Goal: Task Accomplishment & Management: Manage account settings

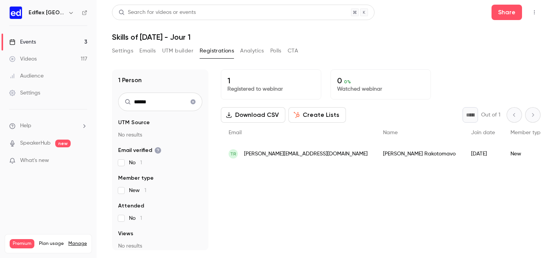
click at [537, 7] on button "button" at bounding box center [534, 12] width 12 height 12
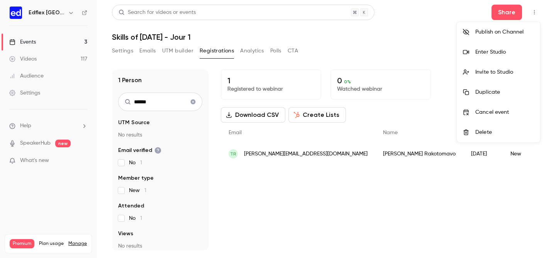
click at [494, 77] on li "Invite to Studio" at bounding box center [498, 72] width 83 height 20
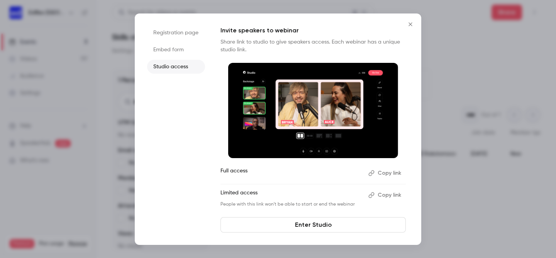
click at [384, 173] on button "Copy link" at bounding box center [385, 173] width 41 height 12
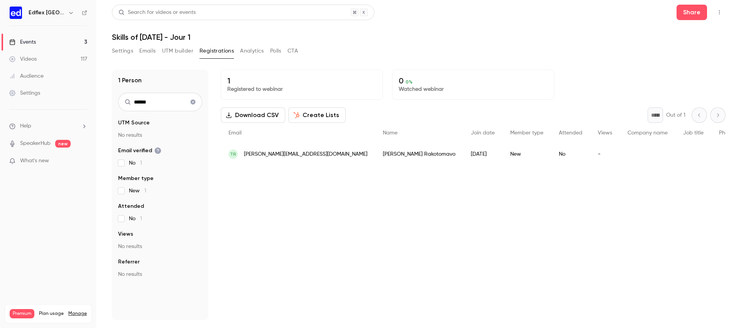
click at [68, 15] on icon "button" at bounding box center [71, 13] width 6 height 6
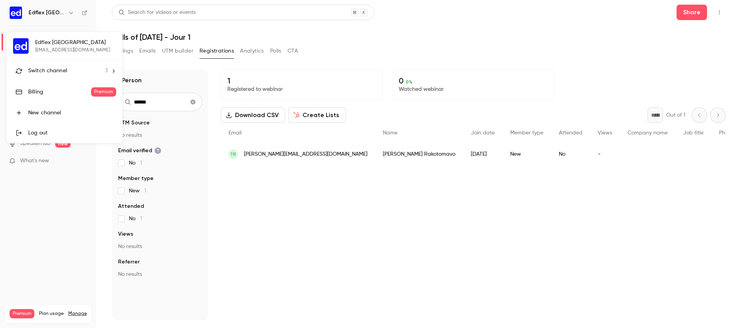
click at [73, 71] on div "Switch channel 3" at bounding box center [68, 71] width 80 height 8
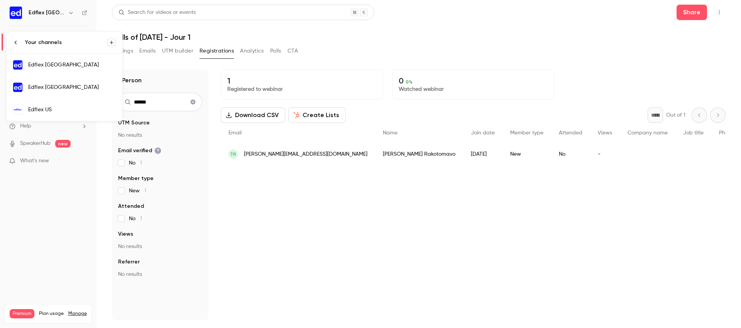
click at [88, 90] on div "Edflex [GEOGRAPHIC_DATA]" at bounding box center [72, 87] width 88 height 8
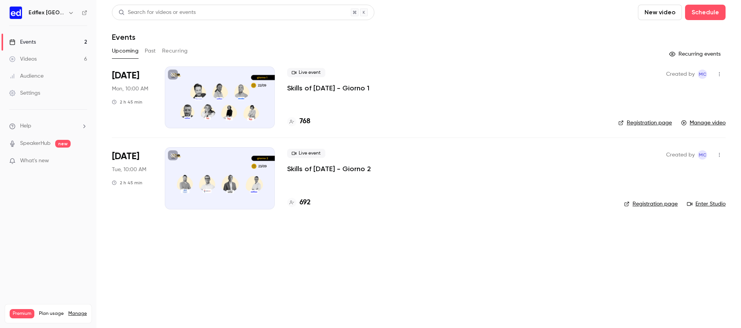
click at [156, 49] on button "Past" at bounding box center [150, 51] width 11 height 12
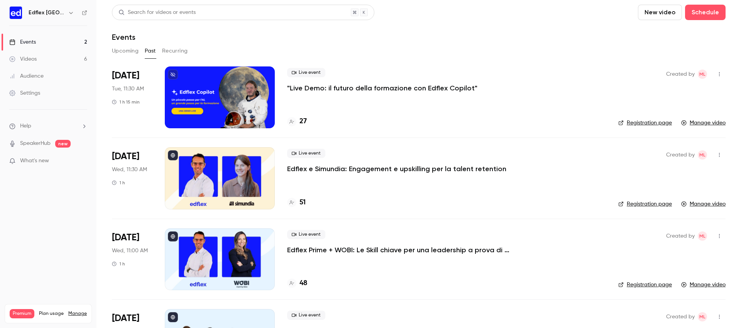
click at [130, 50] on button "Upcoming" at bounding box center [125, 51] width 27 height 12
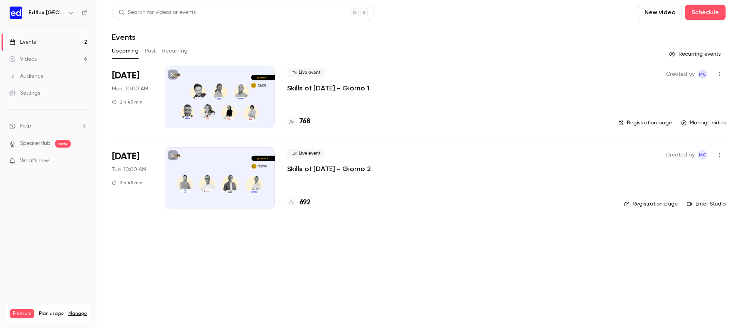
click at [369, 88] on p "Skills of [DATE] - Giorno 1" at bounding box center [328, 87] width 82 height 9
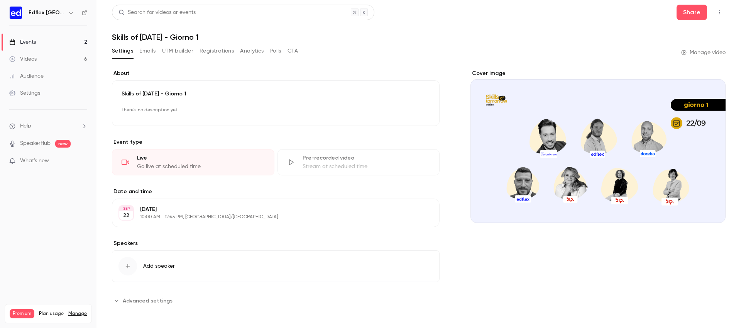
click at [262, 46] on button "Analytics" at bounding box center [252, 51] width 24 height 12
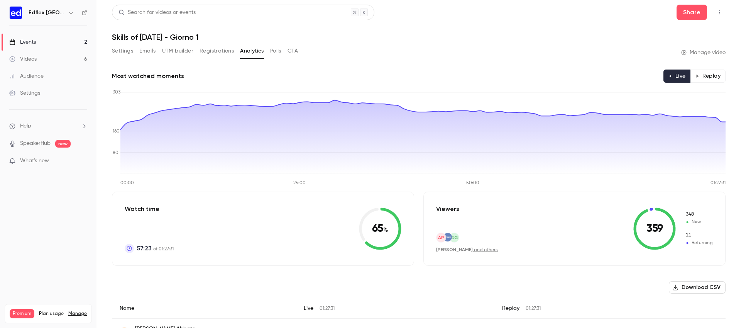
click at [68, 11] on icon "button" at bounding box center [71, 13] width 6 height 6
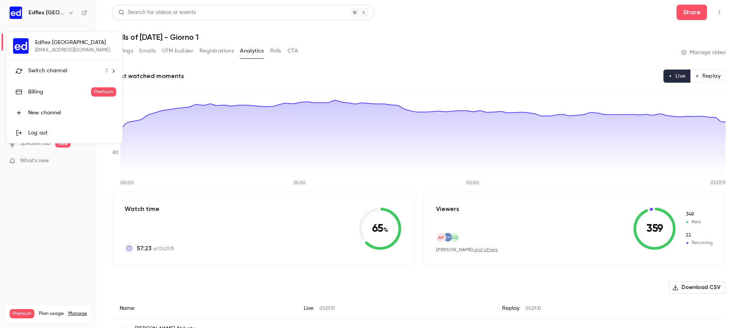
click at [71, 66] on li "Switch channel 3" at bounding box center [65, 71] width 116 height 20
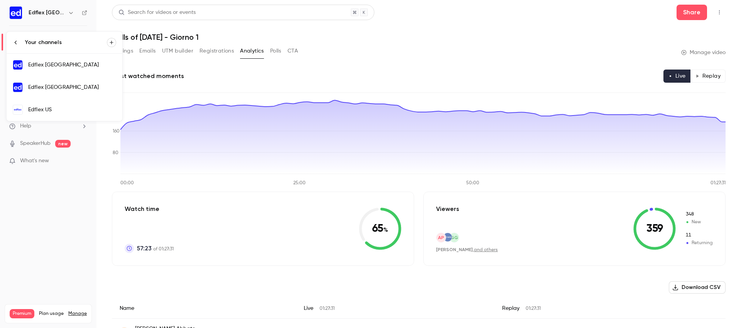
click at [79, 89] on div "Edflex [GEOGRAPHIC_DATA]" at bounding box center [72, 87] width 88 height 8
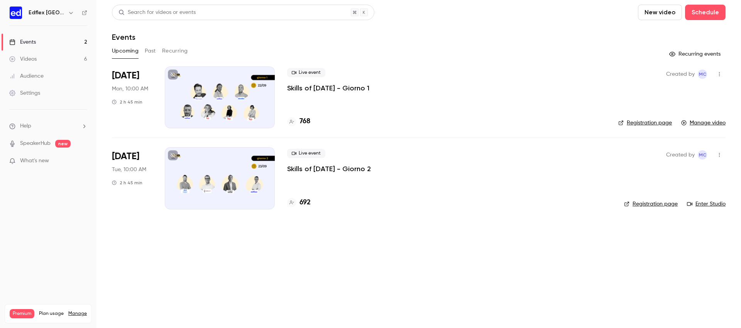
click at [66, 16] on button "button" at bounding box center [70, 12] width 9 height 9
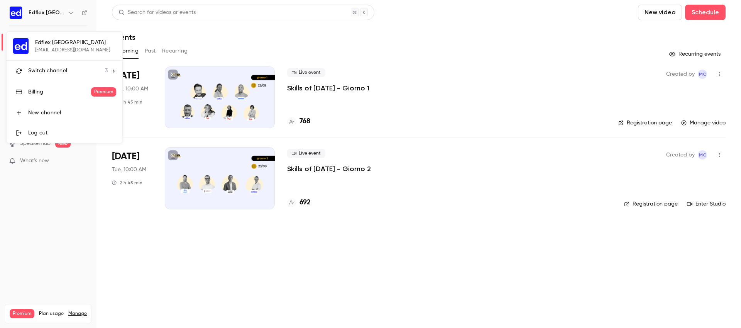
click at [72, 66] on li "Switch channel 3" at bounding box center [65, 71] width 116 height 20
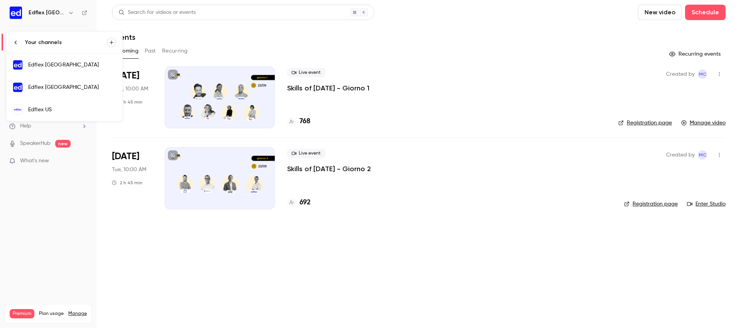
click at [68, 66] on div "Edflex [GEOGRAPHIC_DATA]" at bounding box center [72, 65] width 88 height 8
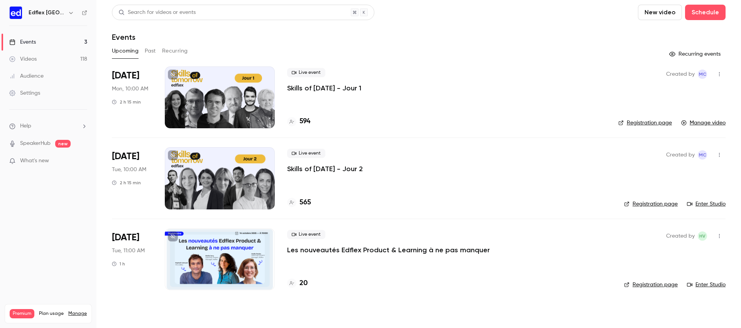
click at [334, 45] on div "Upcoming Past Recurring" at bounding box center [419, 51] width 614 height 12
click at [357, 88] on p "Skills of [DATE] - Jour 1" at bounding box center [324, 87] width 74 height 9
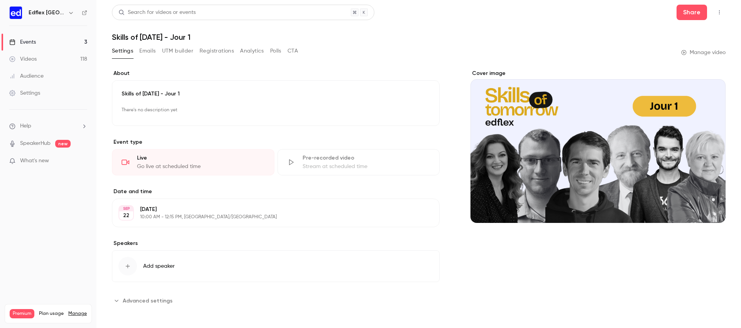
click at [154, 47] on button "Emails" at bounding box center [147, 51] width 16 height 12
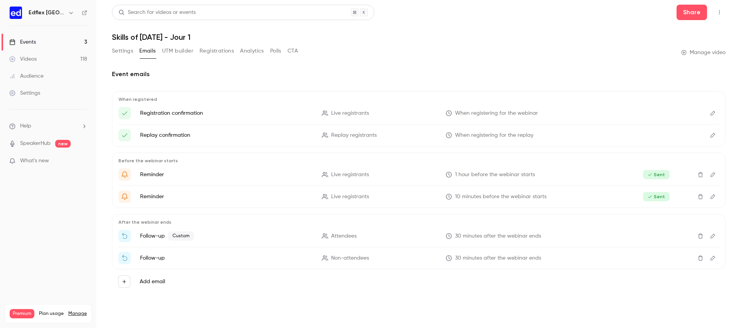
click at [555, 234] on button "Edit" at bounding box center [713, 236] width 12 height 12
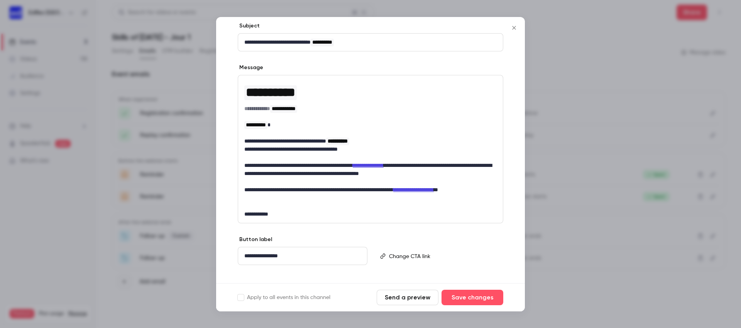
scroll to position [91, 0]
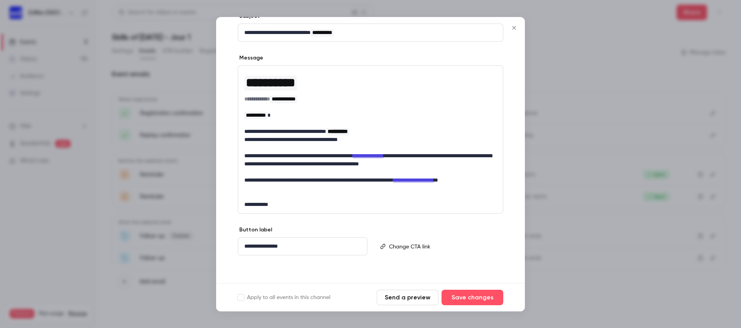
click at [267, 189] on p "**********" at bounding box center [370, 184] width 252 height 16
click at [235, 194] on icon "editor" at bounding box center [237, 196] width 5 height 5
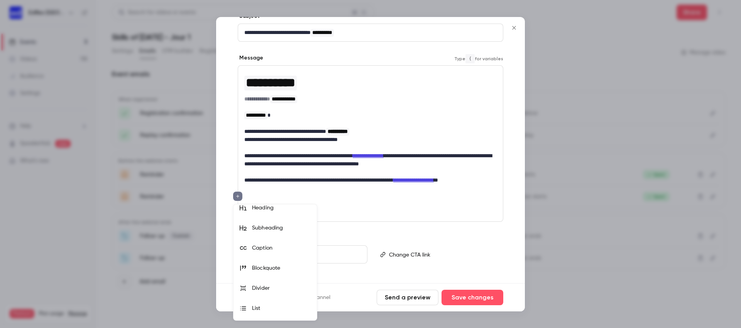
scroll to position [0, 0]
click at [273, 184] on div at bounding box center [370, 164] width 741 height 328
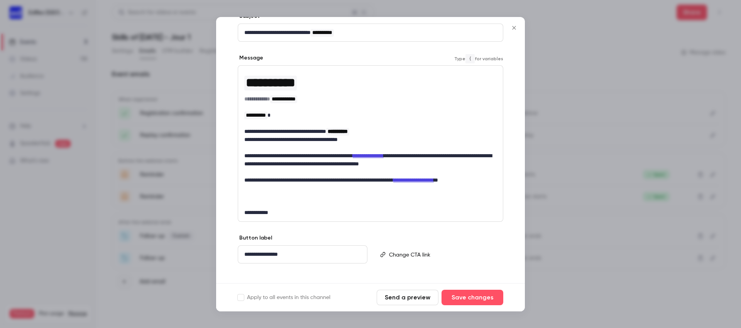
click at [515, 29] on icon "Close" at bounding box center [514, 28] width 9 height 6
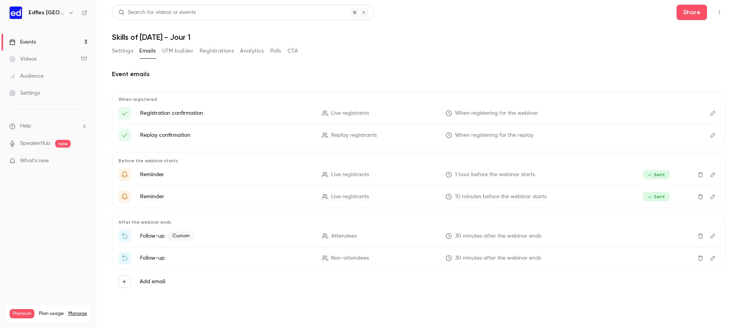
click at [118, 55] on button "Settings" at bounding box center [122, 51] width 21 height 12
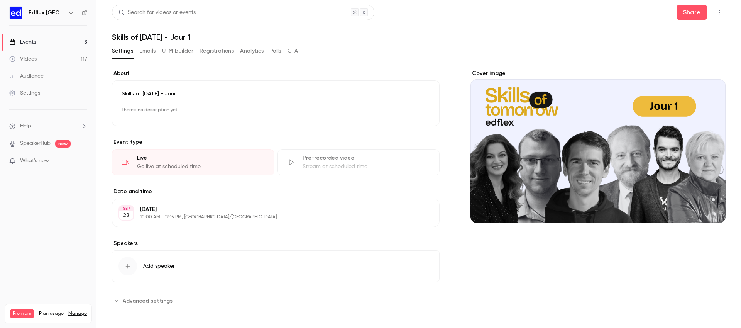
click at [247, 51] on button "Analytics" at bounding box center [252, 51] width 24 height 12
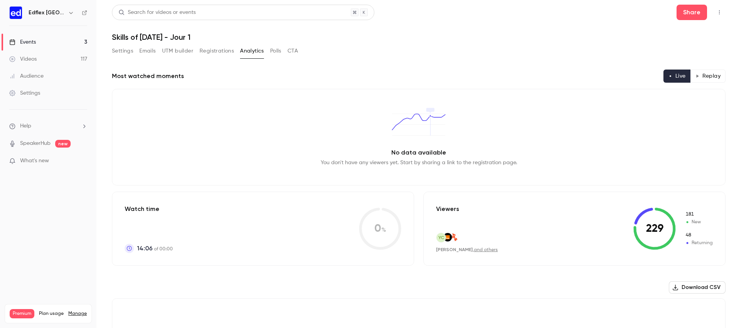
click at [50, 44] on link "Events 3" at bounding box center [48, 42] width 97 height 17
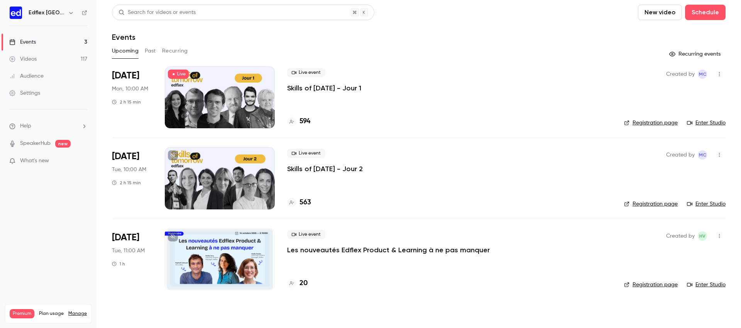
click at [333, 170] on p "Skills of [DATE] - Jour 2" at bounding box center [325, 168] width 76 height 9
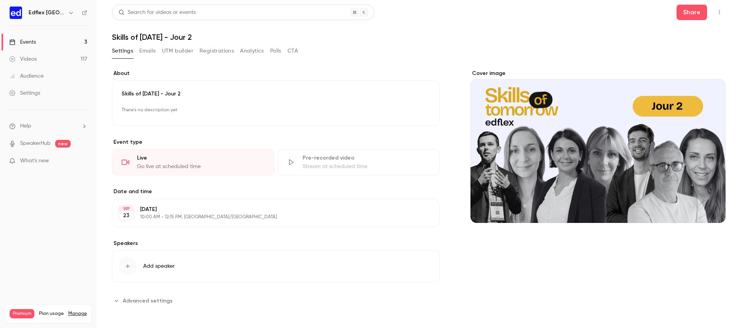
click at [714, 8] on button "button" at bounding box center [719, 12] width 12 height 12
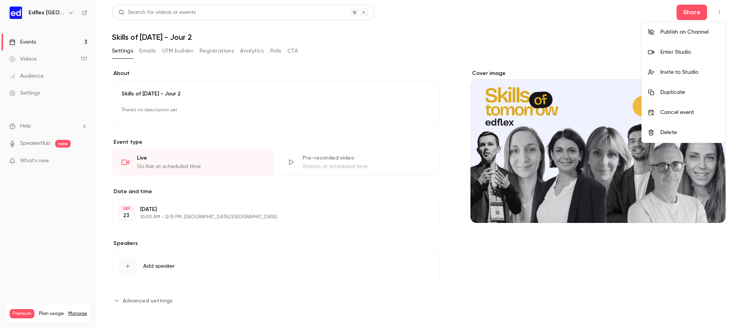
click at [605, 42] on div at bounding box center [370, 164] width 741 height 328
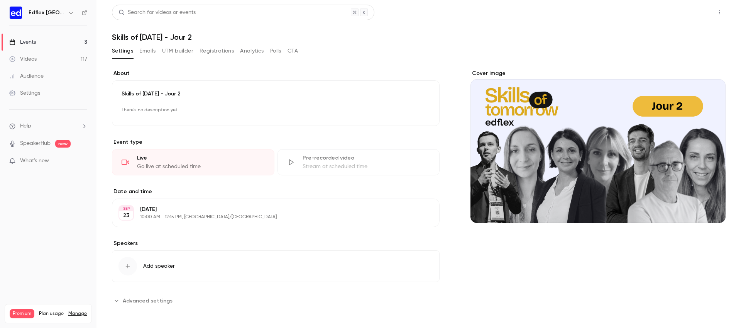
click at [691, 14] on button "Share" at bounding box center [692, 12] width 30 height 15
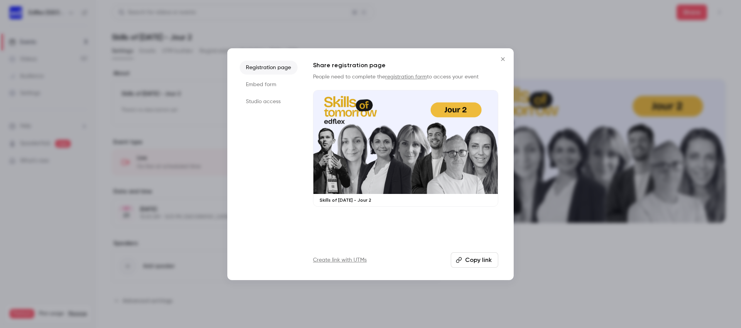
click at [477, 256] on button "Copy link" at bounding box center [474, 259] width 47 height 15
click at [149, 59] on div at bounding box center [370, 164] width 741 height 328
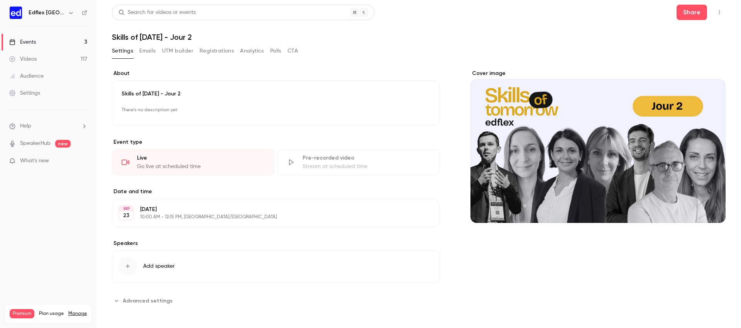
click at [54, 43] on link "Events 3" at bounding box center [48, 42] width 97 height 17
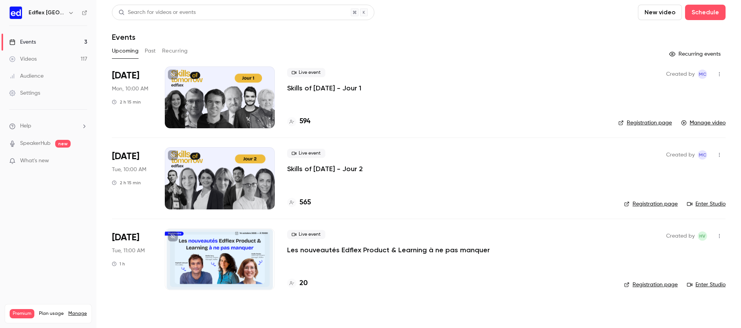
click at [349, 87] on p "Skills of [DATE] - Jour 1" at bounding box center [324, 87] width 74 height 9
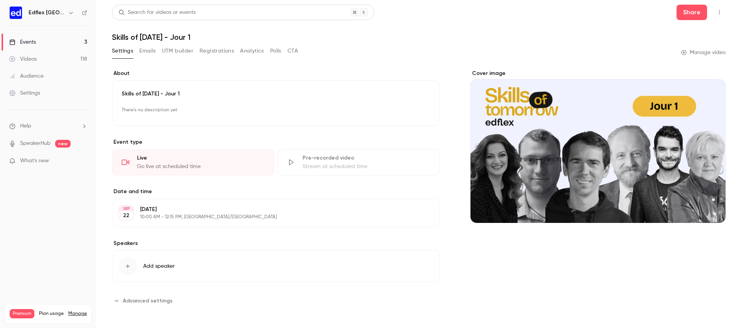
click at [249, 51] on button "Analytics" at bounding box center [252, 51] width 24 height 12
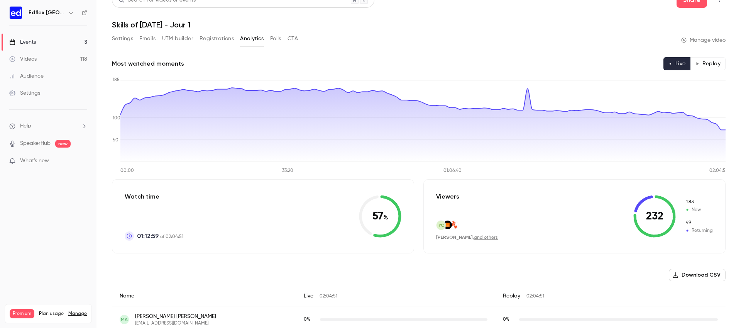
scroll to position [17, 0]
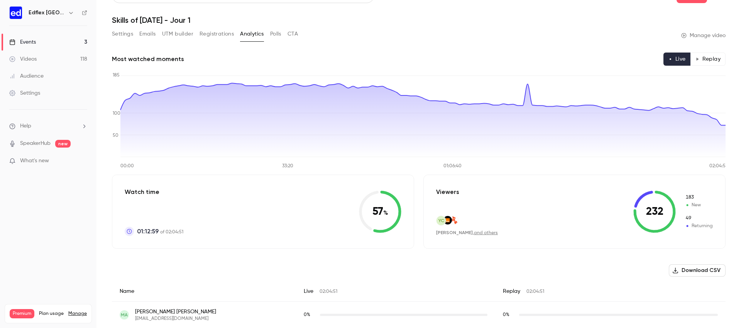
click at [122, 30] on button "Settings" at bounding box center [122, 34] width 21 height 12
click at [122, 25] on h1 "Skills of [DATE] - Jour 1" at bounding box center [419, 19] width 614 height 9
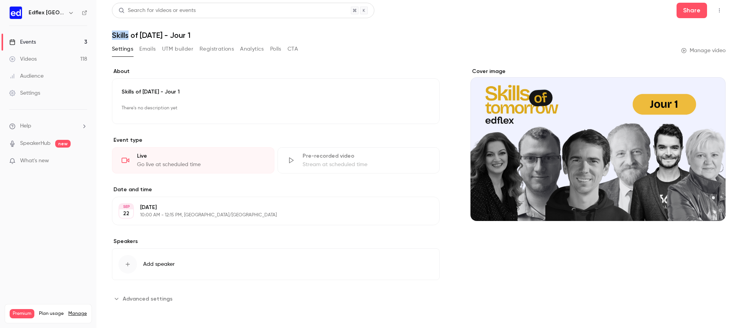
click at [217, 51] on button "Registrations" at bounding box center [217, 49] width 34 height 12
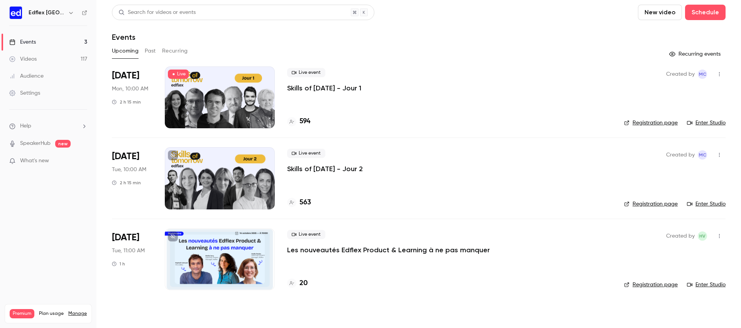
click at [69, 12] on icon "button" at bounding box center [70, 13] width 3 height 2
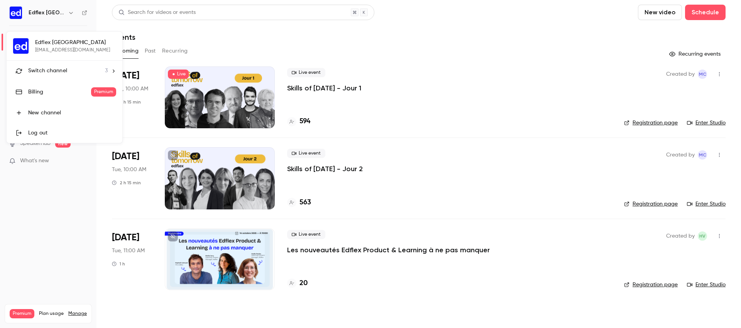
click at [59, 74] on span "Switch channel" at bounding box center [47, 71] width 39 height 8
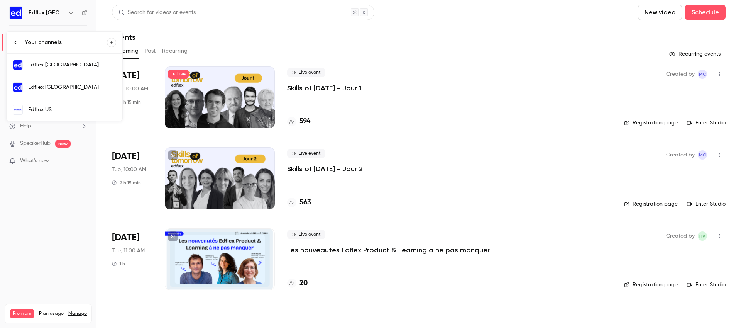
click at [59, 105] on link "Edflex US" at bounding box center [65, 109] width 116 height 22
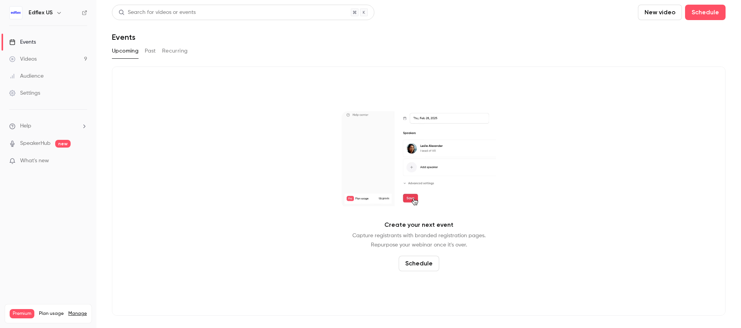
click at [153, 52] on button "Past" at bounding box center [150, 51] width 11 height 12
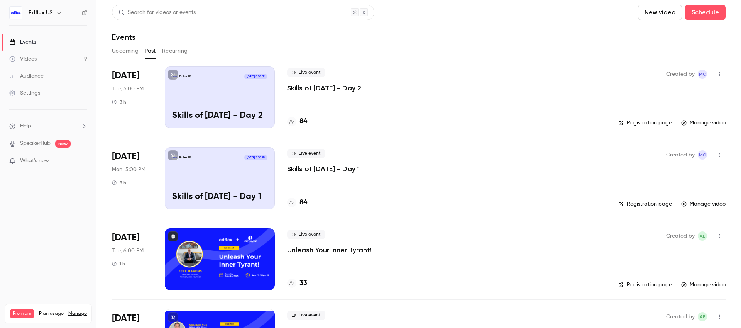
click at [224, 192] on p "Skills of [DATE] - Day 1" at bounding box center [219, 197] width 95 height 10
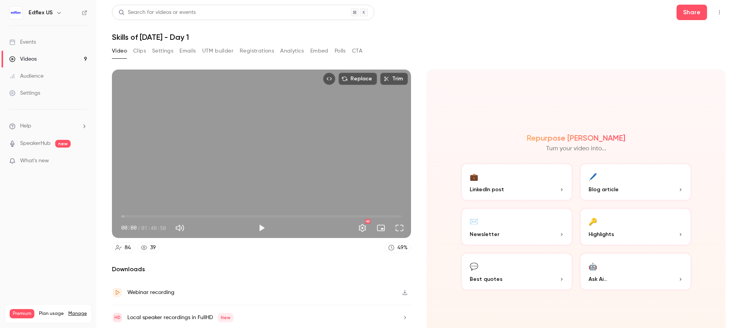
click at [249, 50] on button "Registrations" at bounding box center [257, 51] width 34 height 12
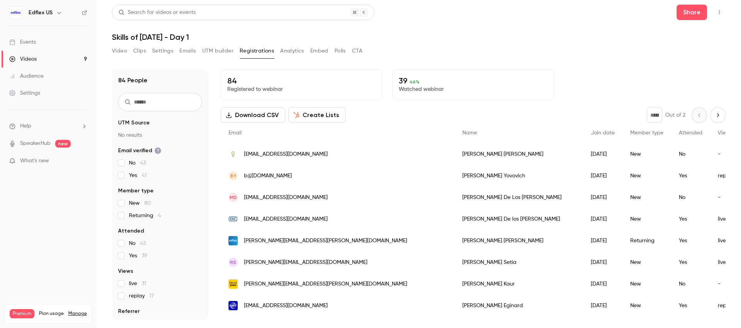
click at [286, 45] on button "Analytics" at bounding box center [292, 51] width 24 height 12
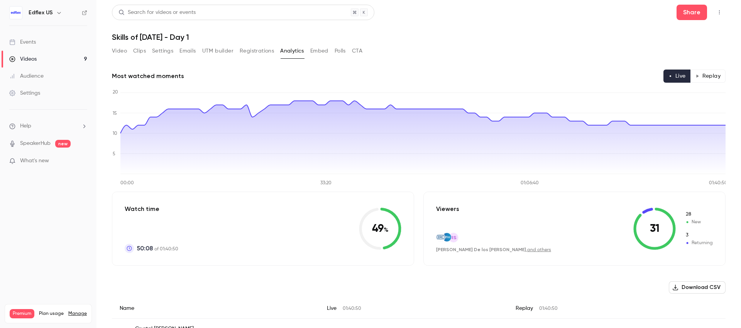
click at [61, 11] on icon "button" at bounding box center [59, 13] width 6 height 6
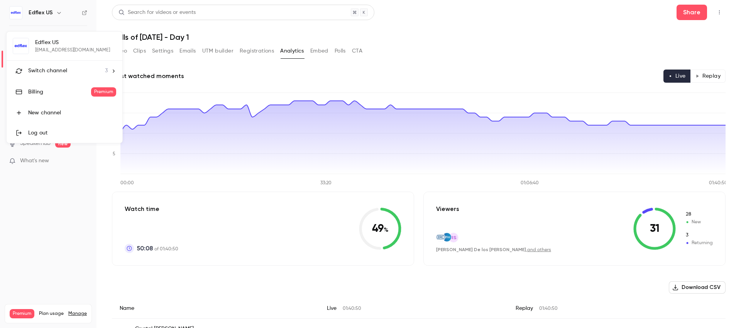
click at [68, 63] on li "Switch channel 3" at bounding box center [65, 71] width 116 height 20
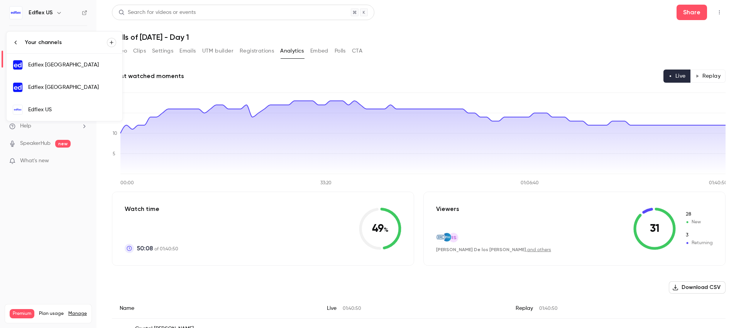
click at [68, 66] on div "Edflex [GEOGRAPHIC_DATA]" at bounding box center [72, 65] width 88 height 8
